Goal: Task Accomplishment & Management: Complete application form

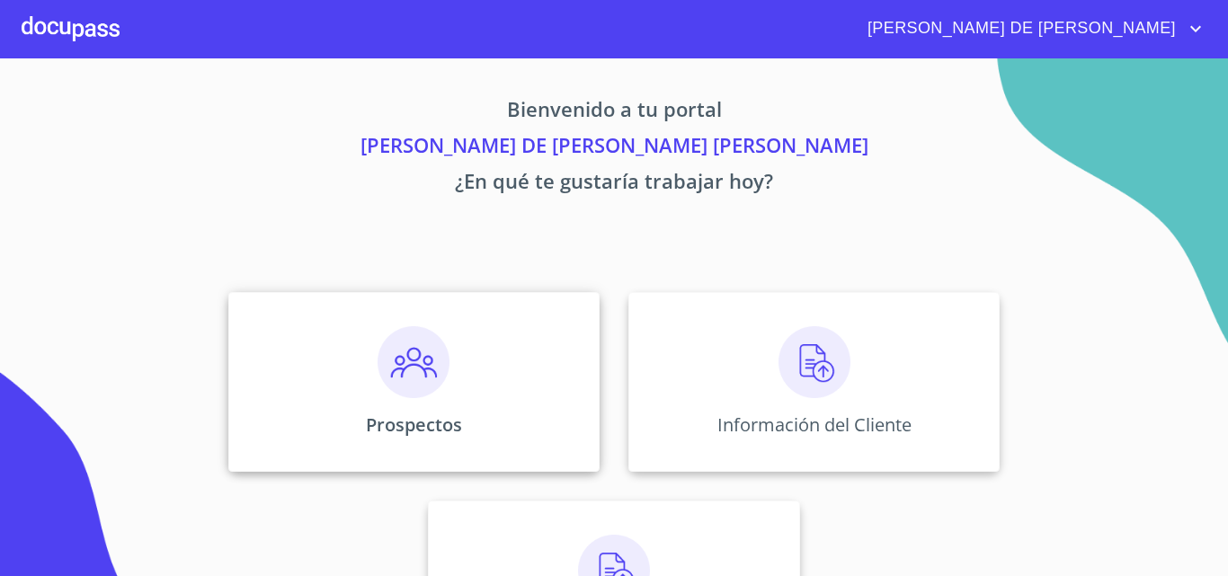
click at [460, 379] on div "Prospectos" at bounding box center [413, 382] width 371 height 180
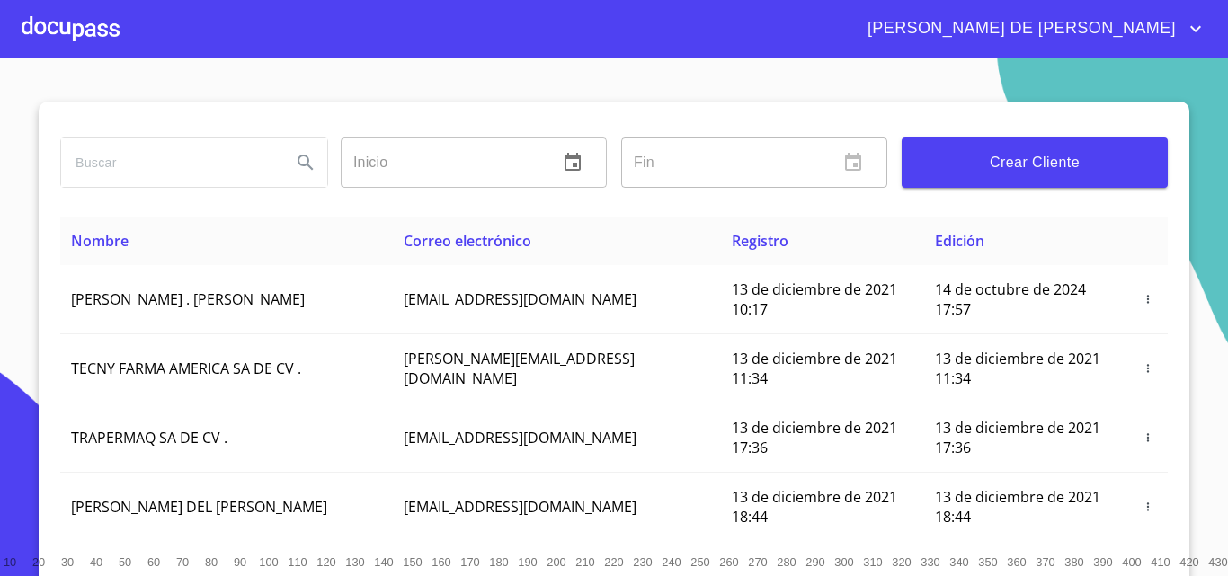
click at [82, 24] on div at bounding box center [71, 29] width 98 height 58
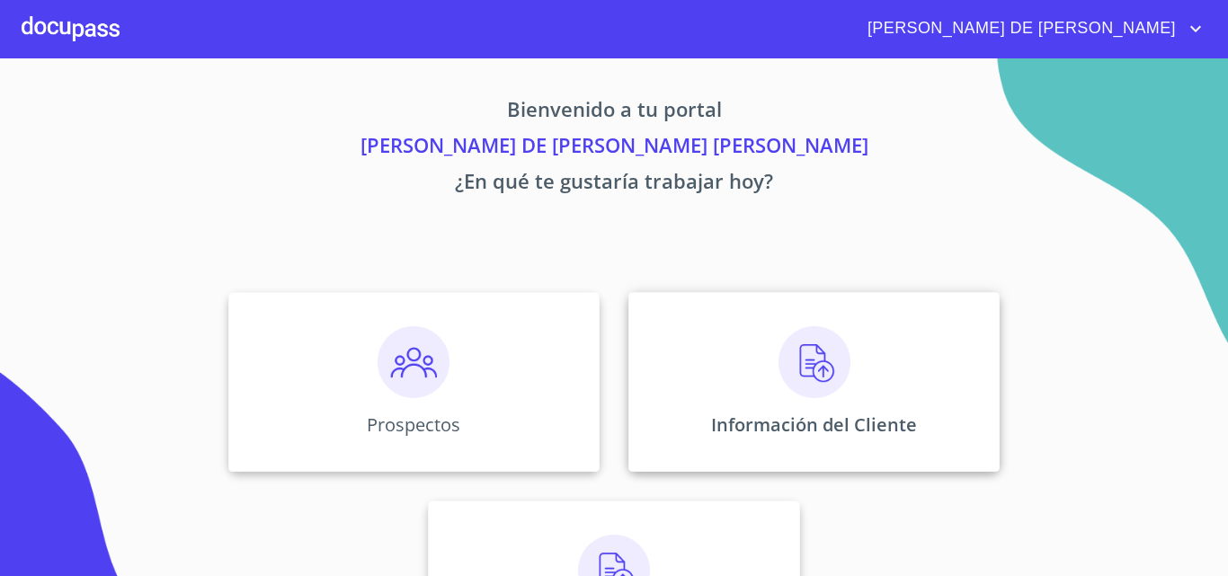
click at [860, 402] on div "Información del Cliente" at bounding box center [814, 382] width 371 height 180
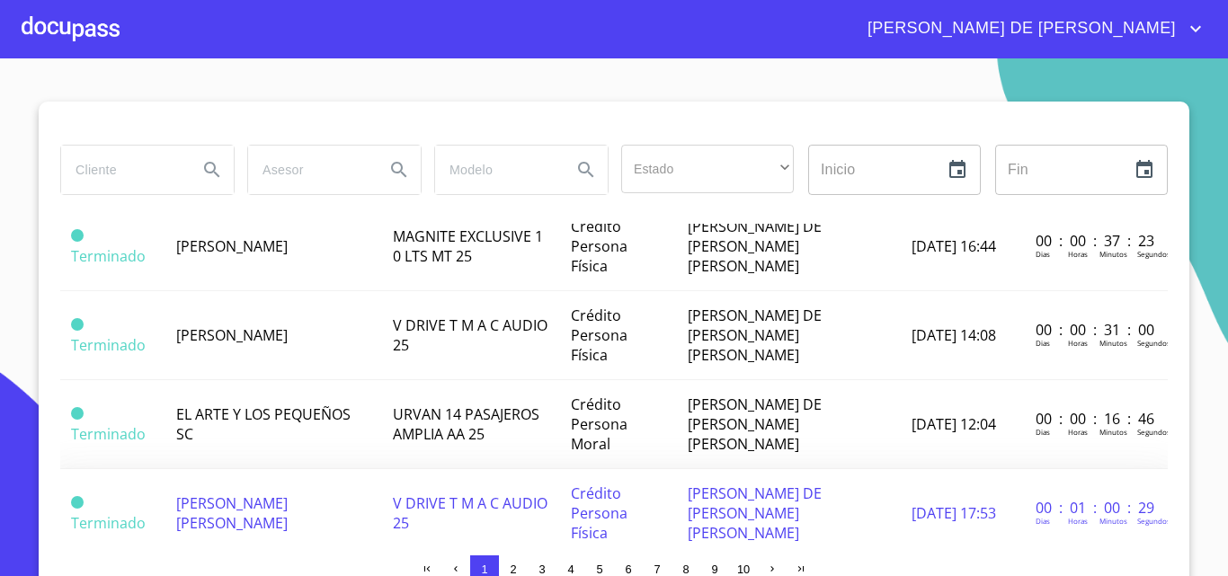
scroll to position [180, 0]
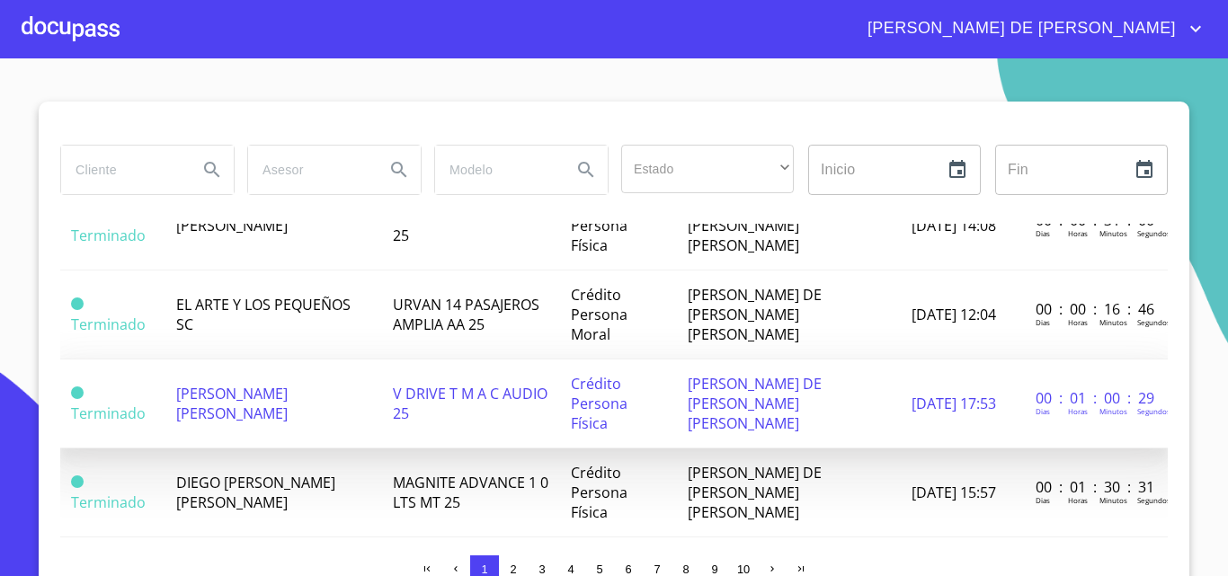
click at [288, 384] on span "[PERSON_NAME] [PERSON_NAME]" at bounding box center [231, 404] width 111 height 40
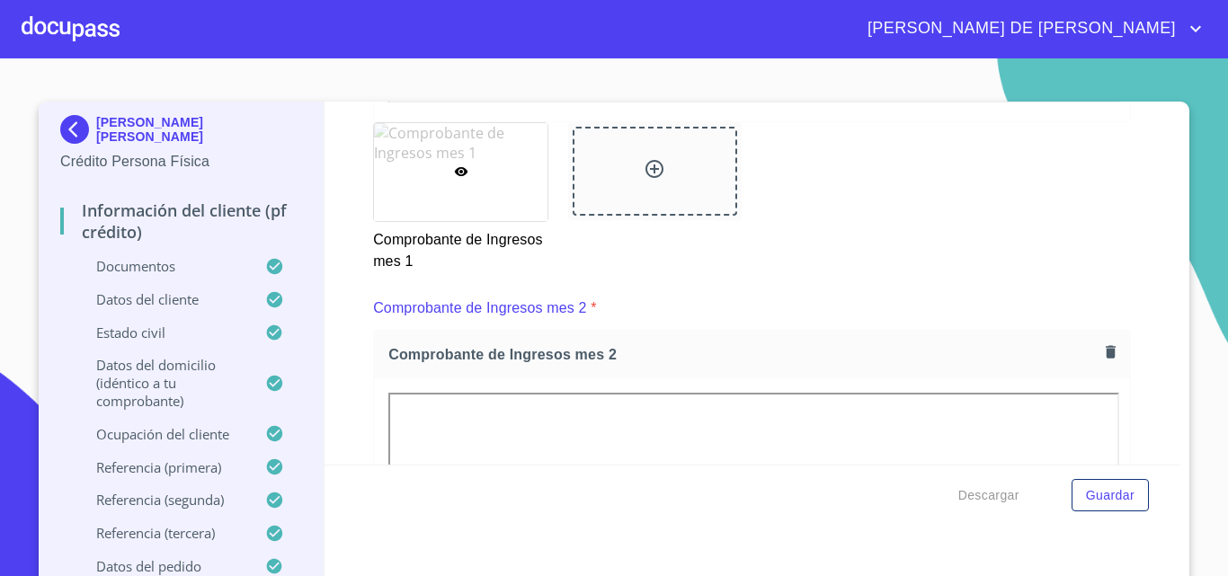
scroll to position [1862, 0]
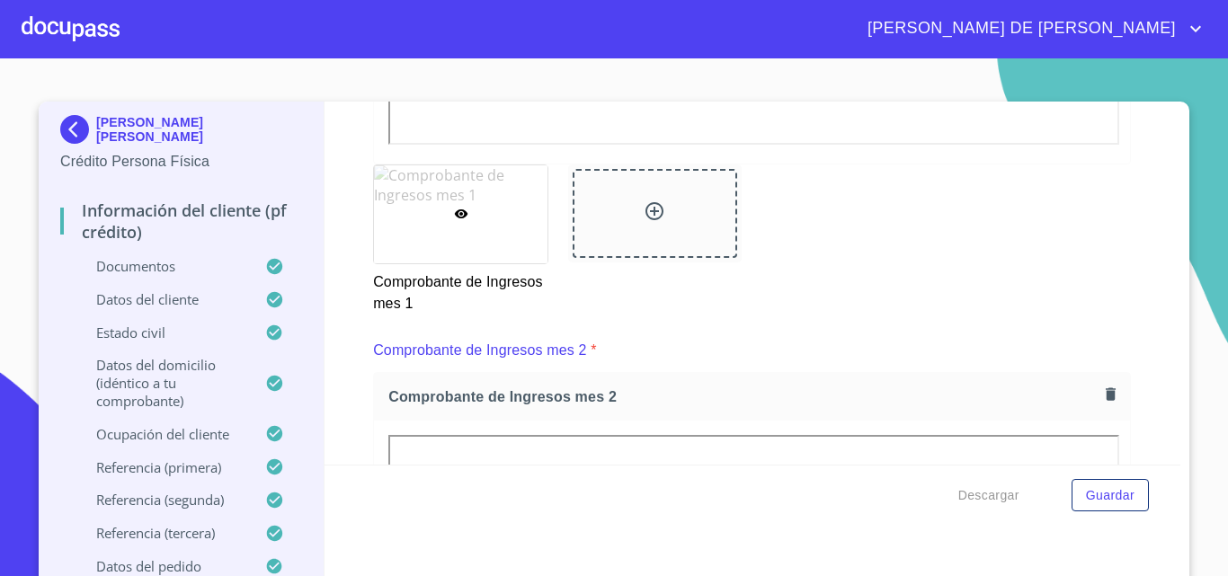
click at [192, 561] on p "Datos del pedido" at bounding box center [162, 566] width 205 height 18
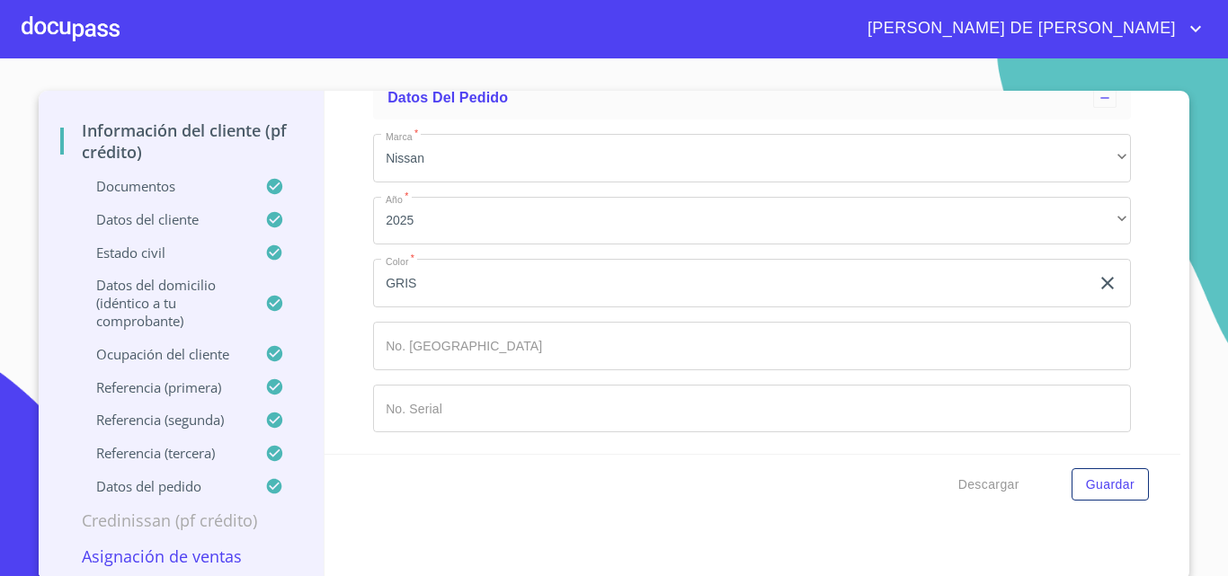
scroll to position [15, 0]
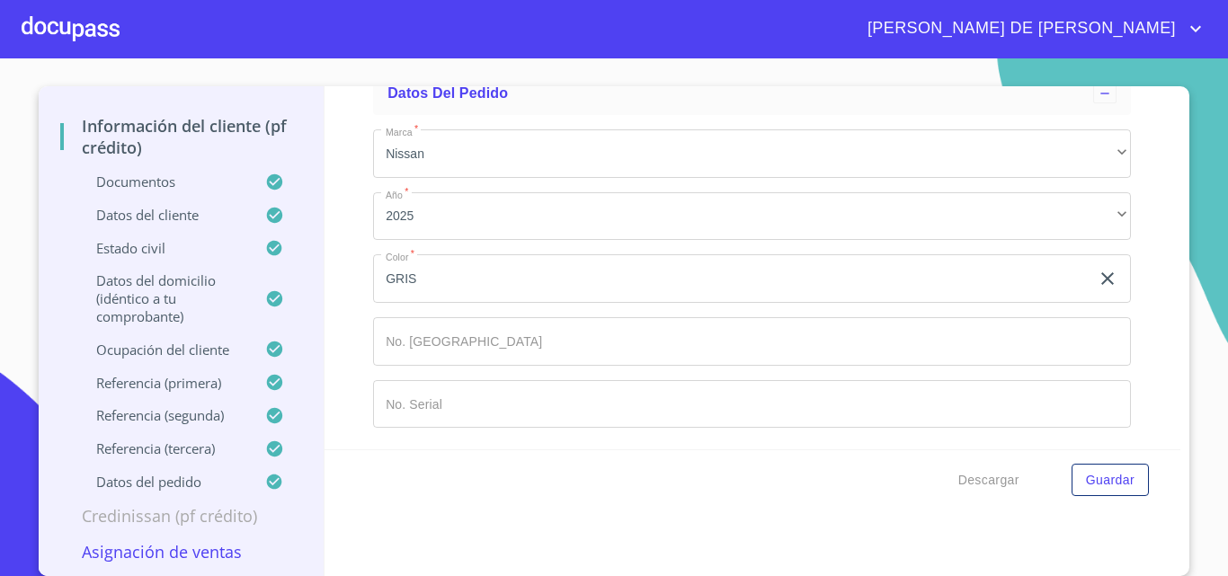
click at [215, 556] on p "Asignación de Ventas" at bounding box center [181, 552] width 242 height 22
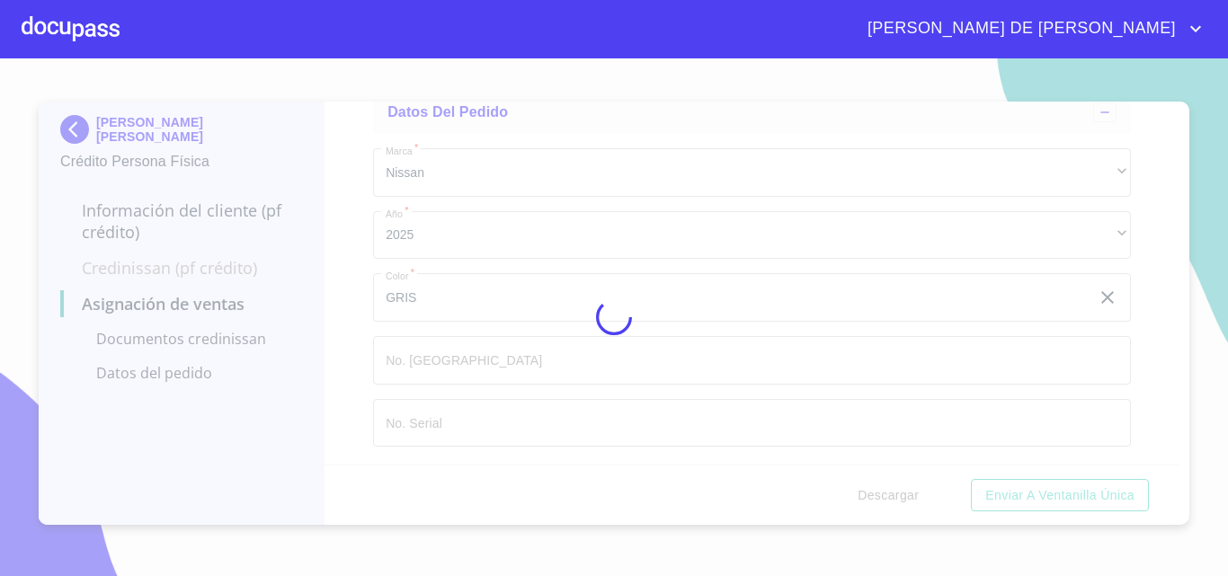
scroll to position [452, 0]
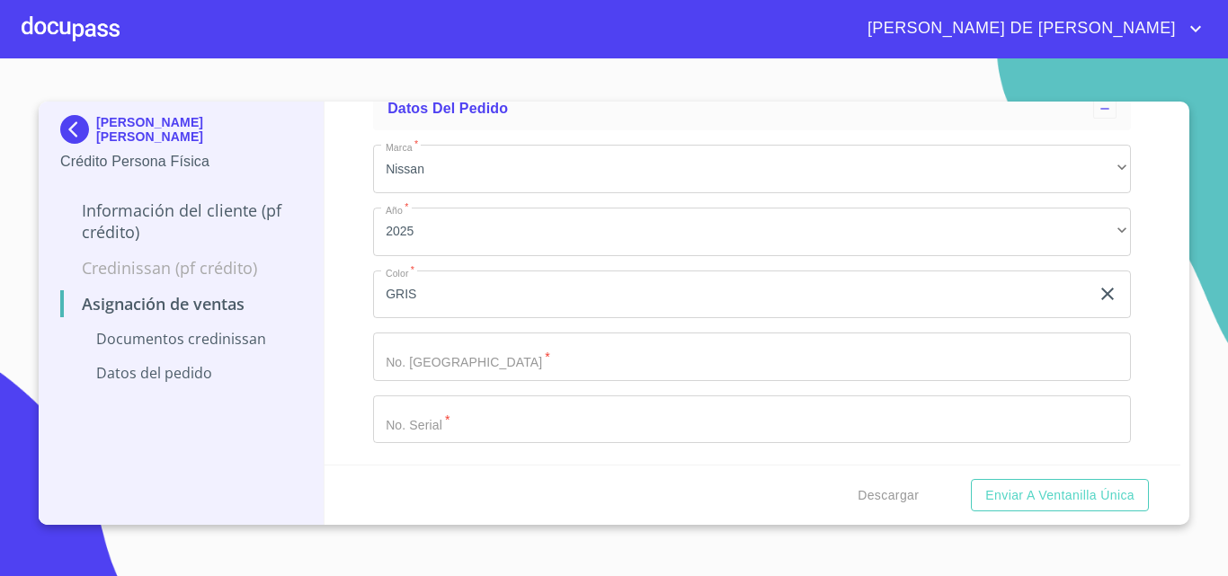
click at [430, 374] on input "Marca   *" at bounding box center [752, 357] width 758 height 49
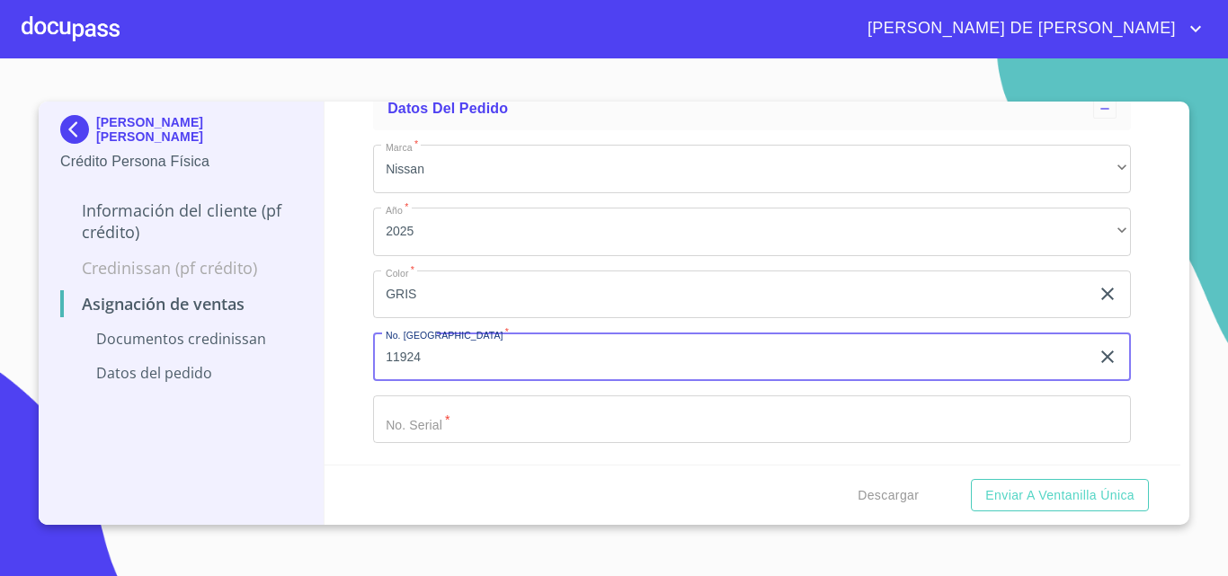
type input "11924"
click at [468, 423] on input "Marca   *" at bounding box center [752, 420] width 758 height 49
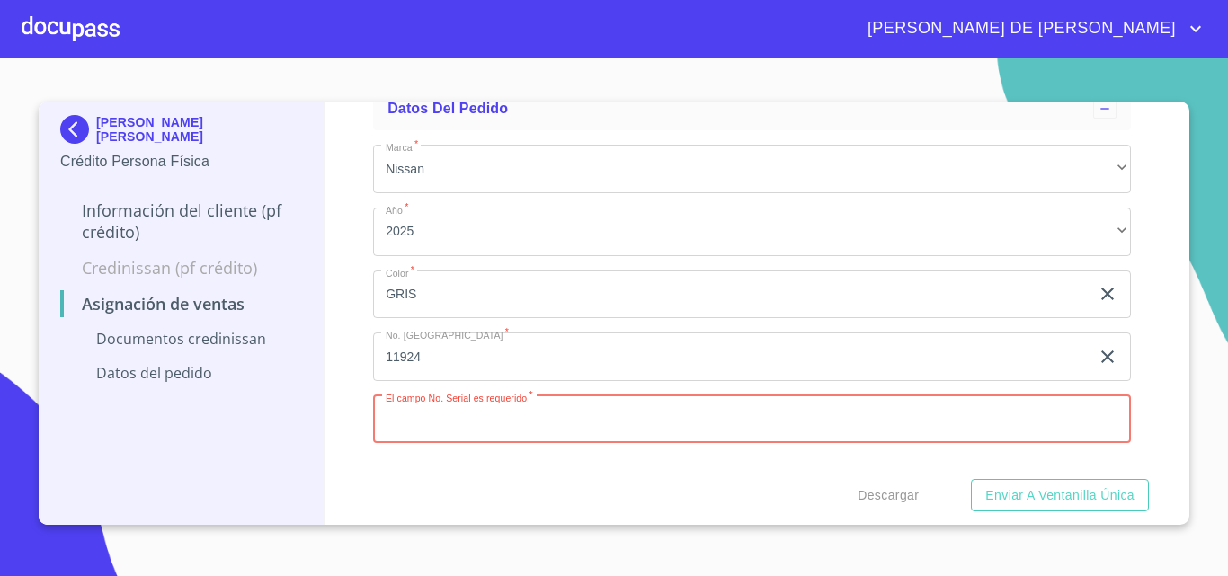
paste input "[US_VEHICLE_IDENTIFICATION_NUMBER]"
type input "[US_VEHICLE_IDENTIFICATION_NUMBER]"
click at [774, 480] on div "Descargar Enviar a Ventanilla única" at bounding box center [753, 495] width 857 height 61
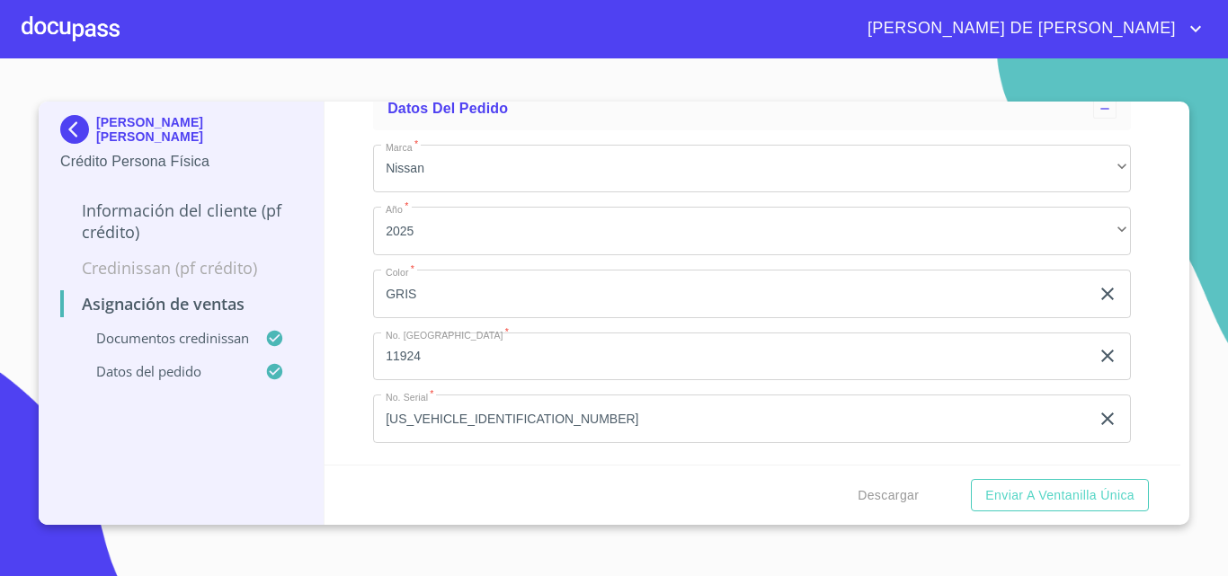
scroll to position [1958, 0]
click at [1035, 499] on span "Enviar a Ventanilla única" at bounding box center [1059, 496] width 149 height 22
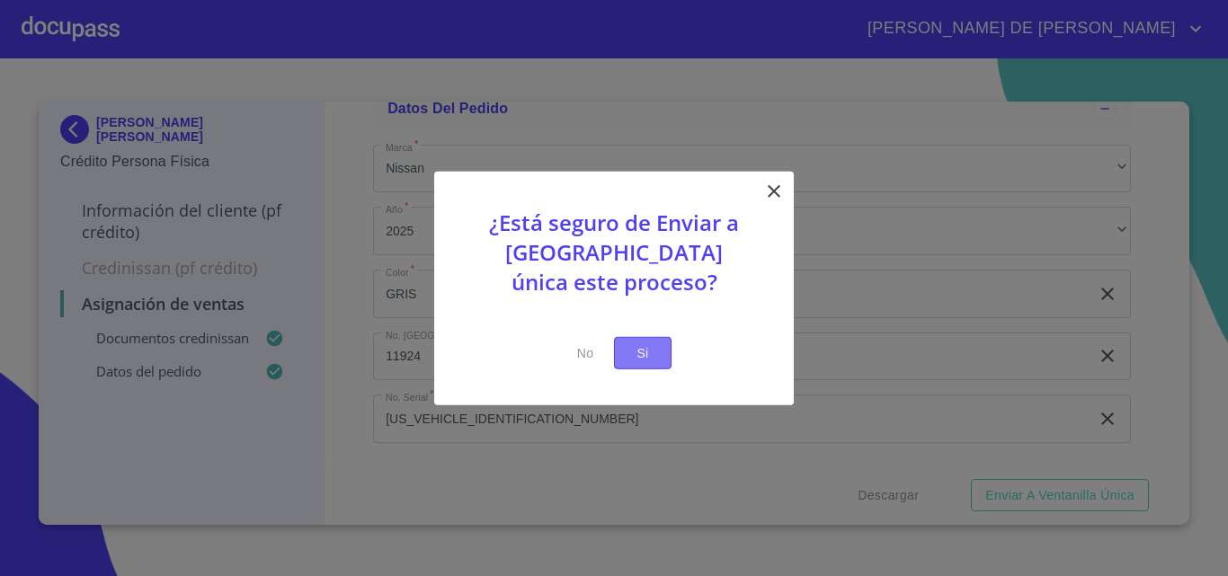
click at [634, 353] on span "Si" at bounding box center [643, 353] width 29 height 22
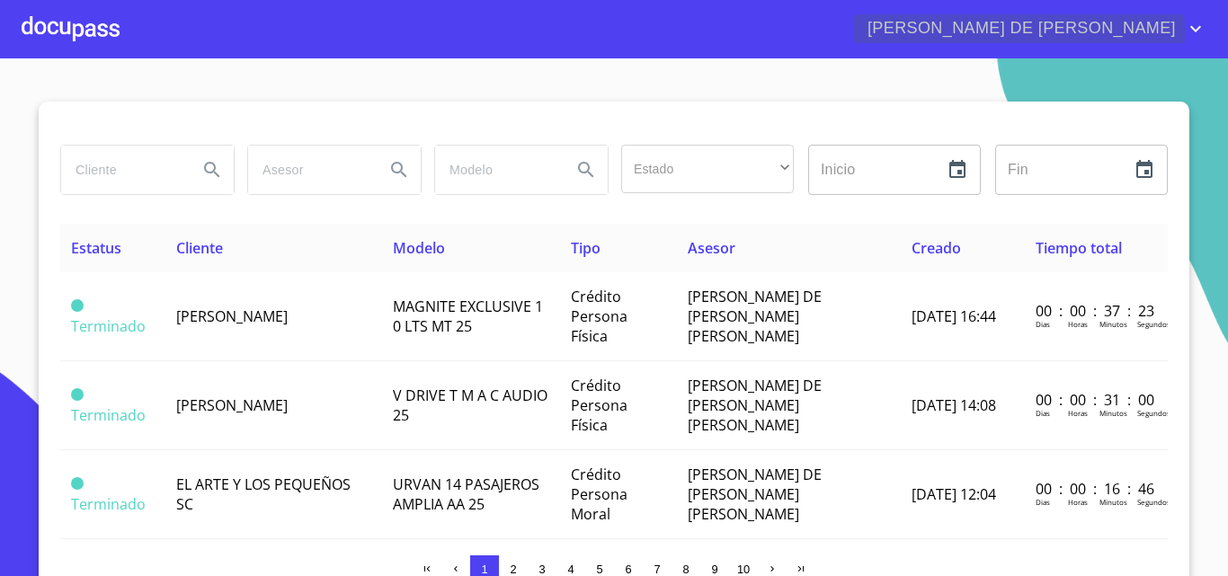
click at [1197, 32] on icon "account of current user" at bounding box center [1196, 29] width 22 height 22
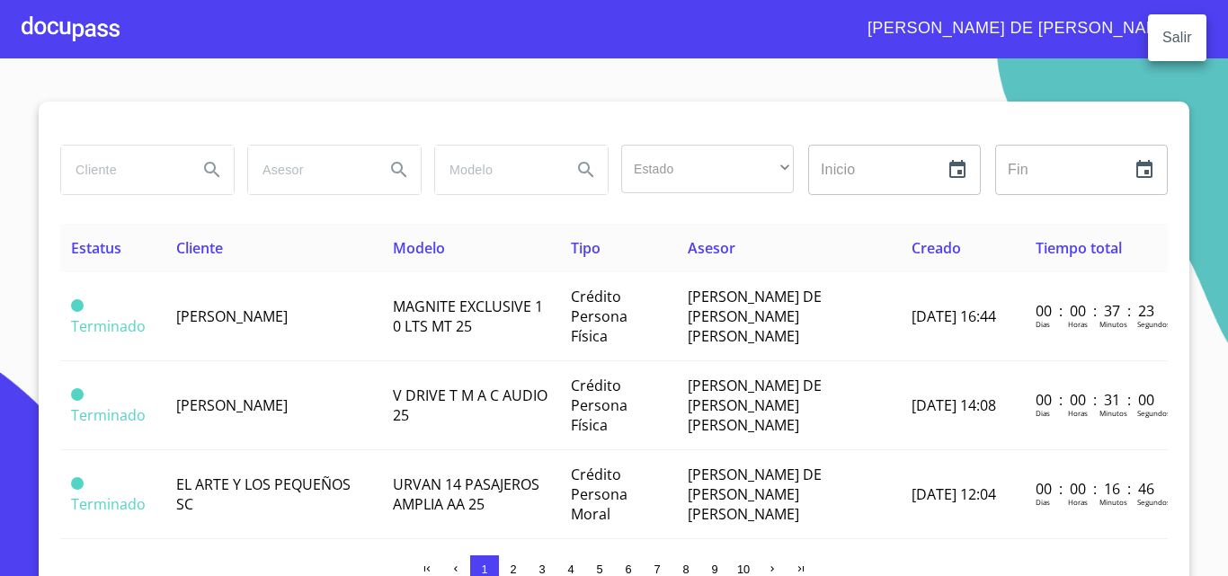
click at [984, 29] on div at bounding box center [614, 288] width 1228 height 576
click at [1195, 17] on span "[PERSON_NAME] DE [PERSON_NAME]" at bounding box center [1030, 28] width 352 height 29
click at [1172, 37] on li "Salir" at bounding box center [1177, 38] width 58 height 32
